Goal: Information Seeking & Learning: Understand process/instructions

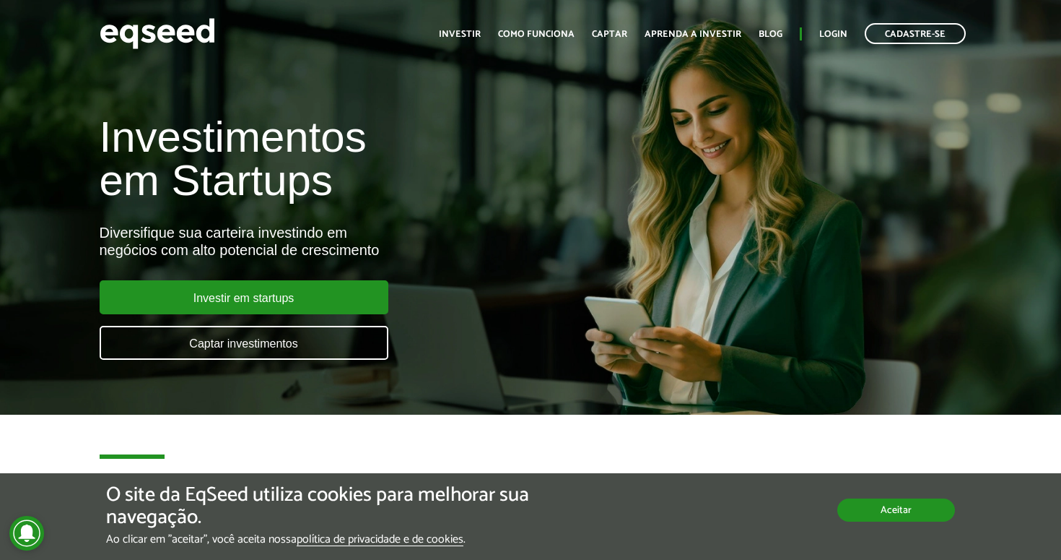
click at [859, 518] on button "Aceitar" at bounding box center [896, 509] width 118 height 23
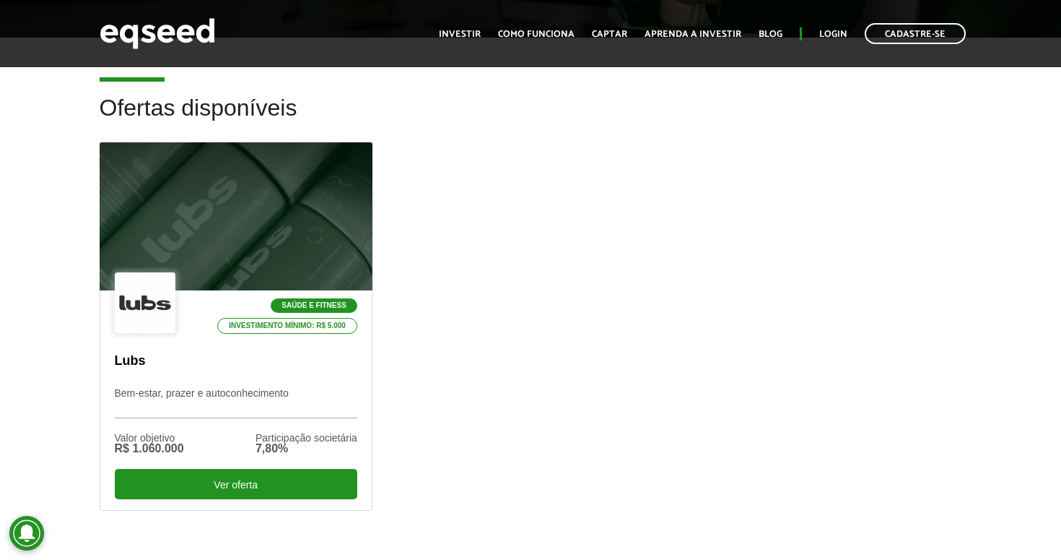
scroll to position [373, 0]
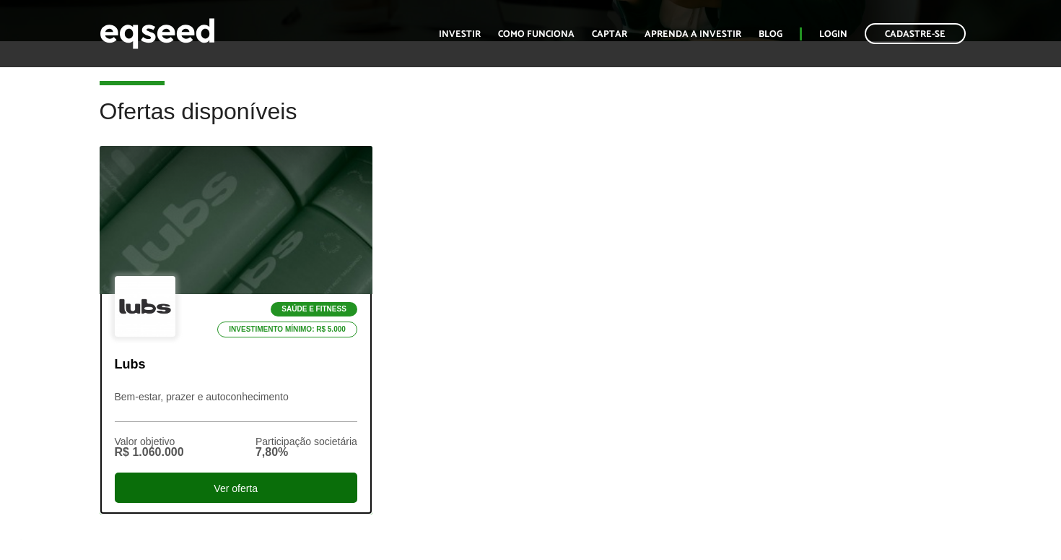
click at [235, 488] on div "Ver oferta" at bounding box center [236, 487] width 243 height 30
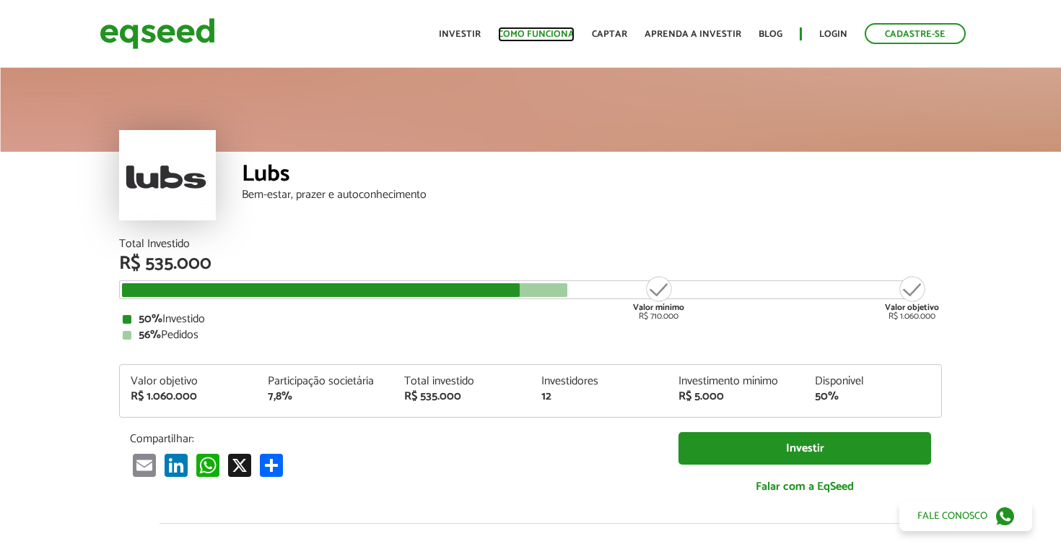
click at [553, 36] on link "Como funciona" at bounding box center [536, 34] width 77 height 9
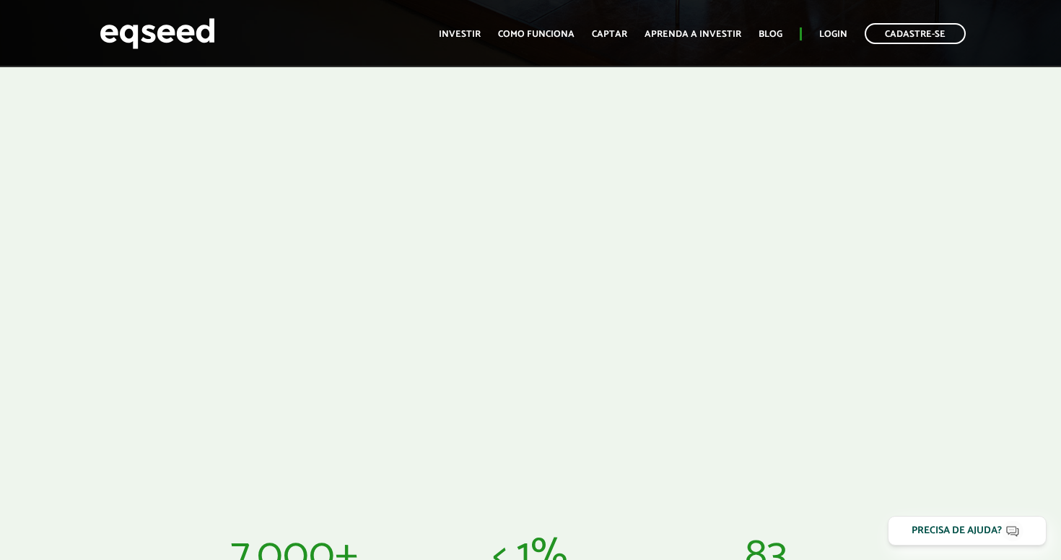
scroll to position [440, 0]
